Goal: Task Accomplishment & Management: Manage account settings

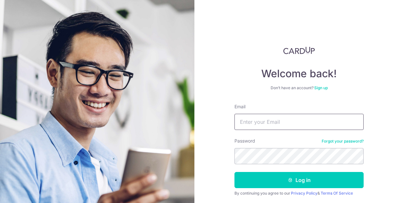
click at [285, 122] on input "Email" at bounding box center [298, 122] width 129 height 16
click at [290, 122] on input "Email" at bounding box center [298, 122] width 129 height 16
type input "[EMAIL_ADDRESS][DOMAIN_NAME]"
click at [234, 172] on button "Log in" at bounding box center [298, 180] width 129 height 16
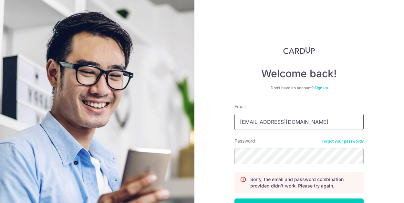
click at [312, 124] on input "leashasuren@gmail.cm" at bounding box center [298, 122] width 129 height 16
type input "leashasuren@gmail.com"
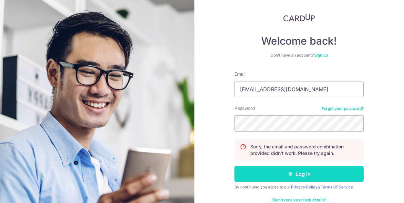
click at [300, 174] on button "Log in" at bounding box center [298, 174] width 129 height 16
